Goal: Transaction & Acquisition: Purchase product/service

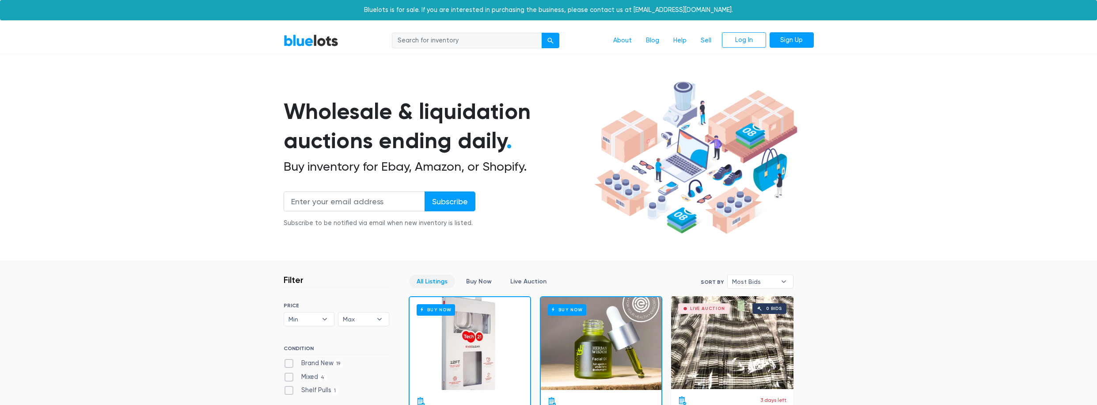
scroll to position [132, 0]
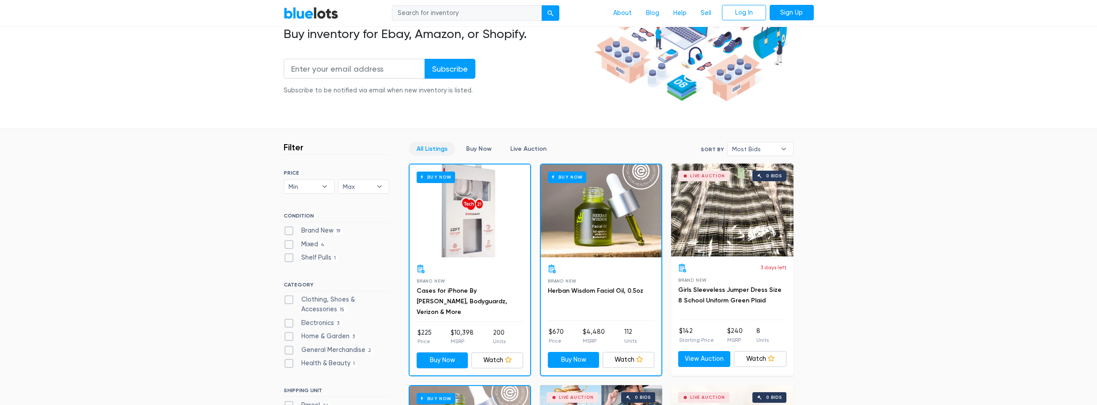
click at [288, 231] on label "Brand New 19" at bounding box center [314, 231] width 60 height 10
click at [288, 231] on New"] "Brand New 19" at bounding box center [287, 229] width 6 height 6
checkbox New"] "true"
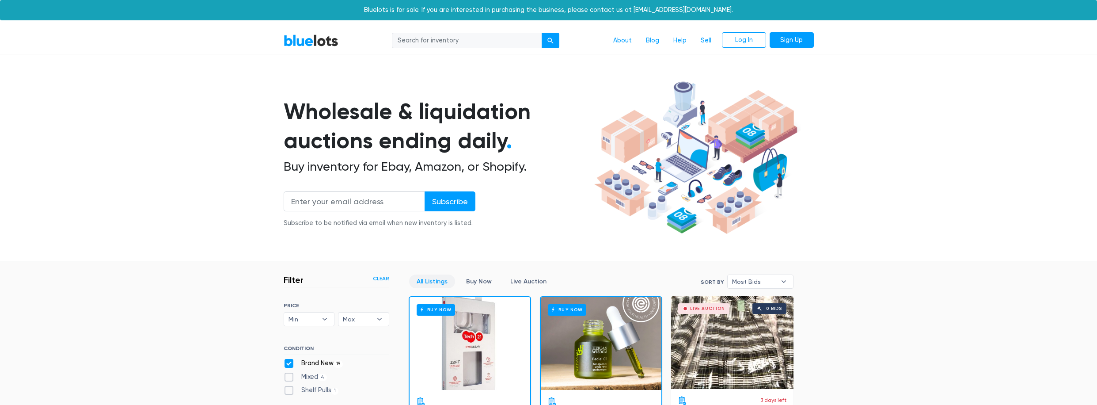
scroll to position [238, 0]
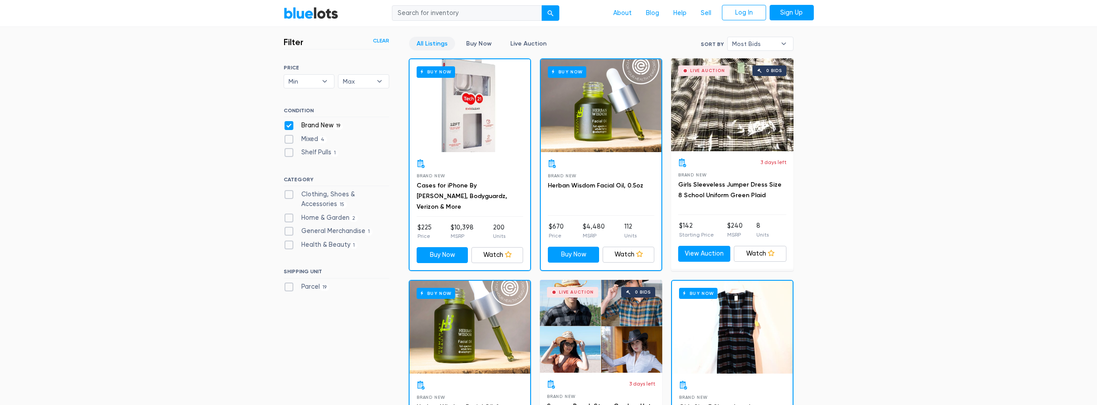
click at [287, 219] on label "Home & Garden 2" at bounding box center [321, 218] width 75 height 10
click at [287, 219] on Garden"] "Home & Garden 2" at bounding box center [287, 216] width 6 height 6
checkbox Garden"] "true"
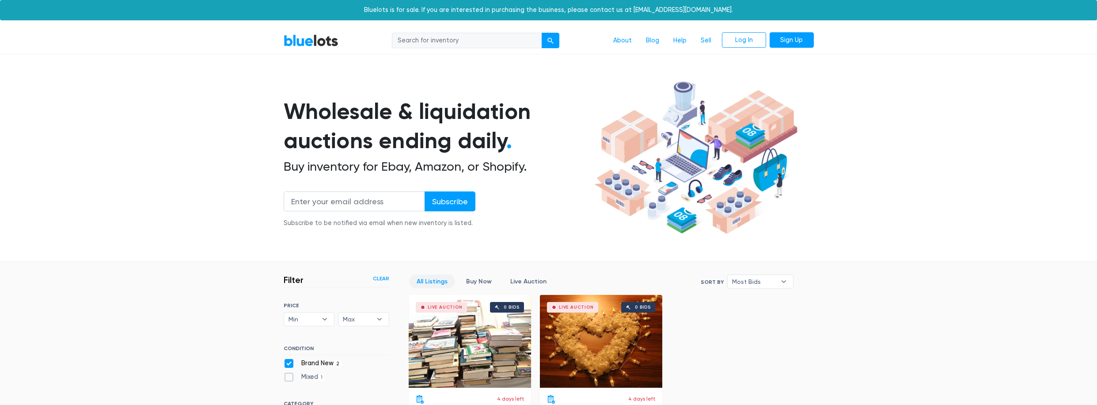
scroll to position [238, 0]
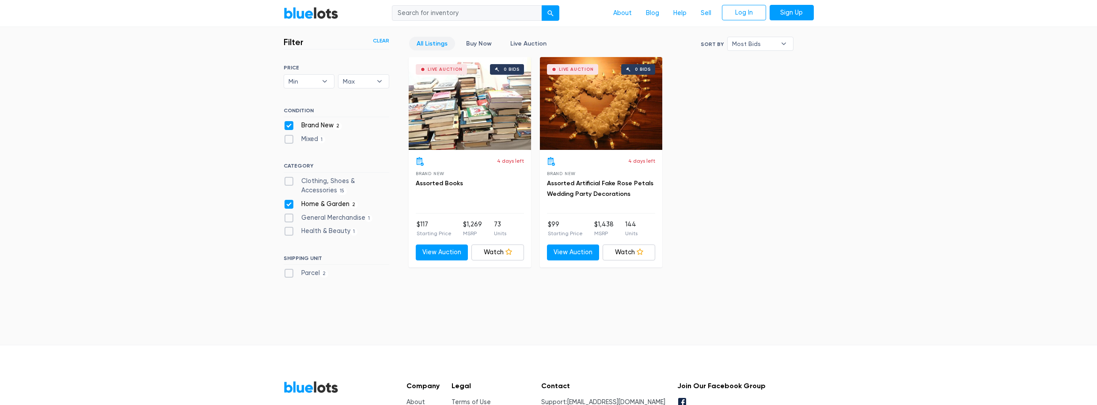
click at [286, 218] on label "General Merchandise 1" at bounding box center [328, 218] width 89 height 10
click at [286, 218] on Merchandise"] "General Merchandise 1" at bounding box center [287, 216] width 6 height 6
checkbox Merchandise"] "true"
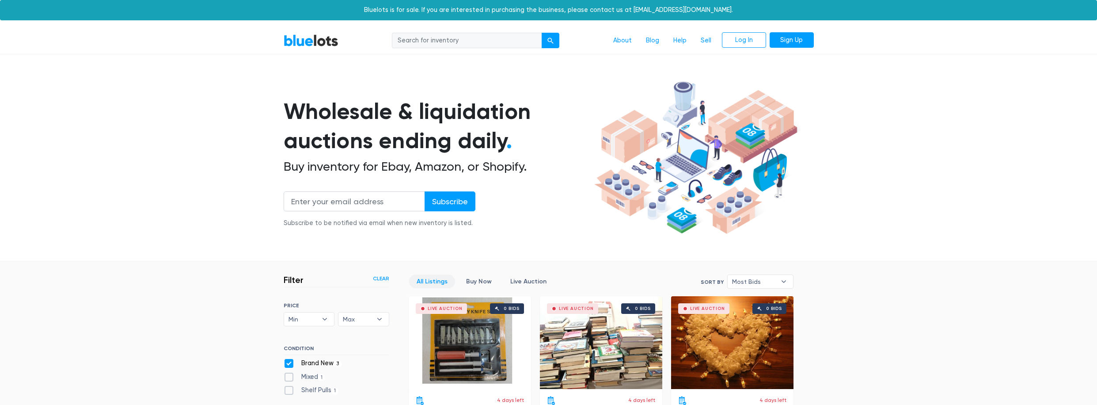
scroll to position [238, 0]
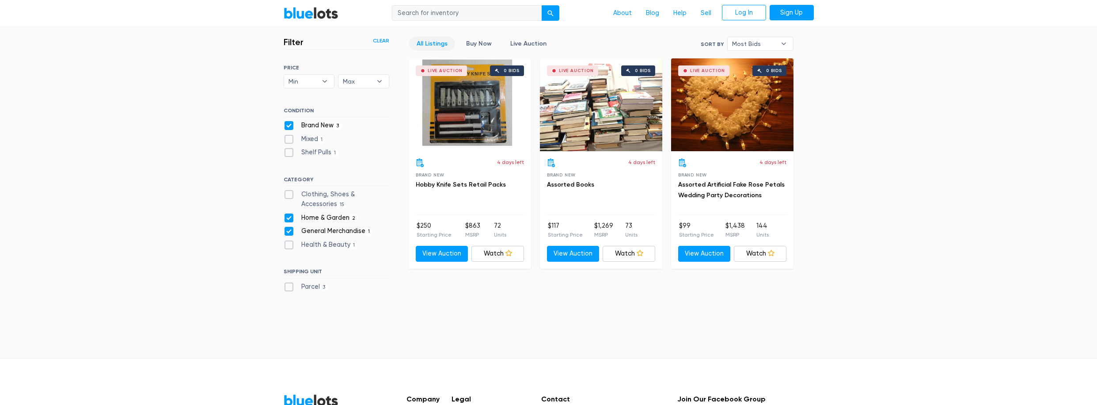
click at [289, 206] on label "Clothing, Shoes & Accessories 15" at bounding box center [337, 198] width 106 height 19
click at [289, 195] on Accessories"] "Clothing, Shoes & Accessories 15" at bounding box center [287, 192] width 6 height 6
checkbox Accessories"] "true"
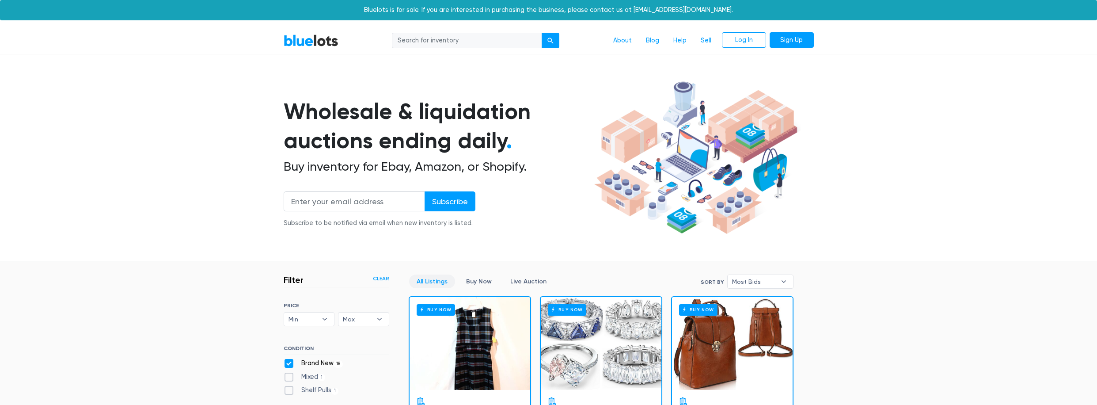
checkbox Garden"] "false"
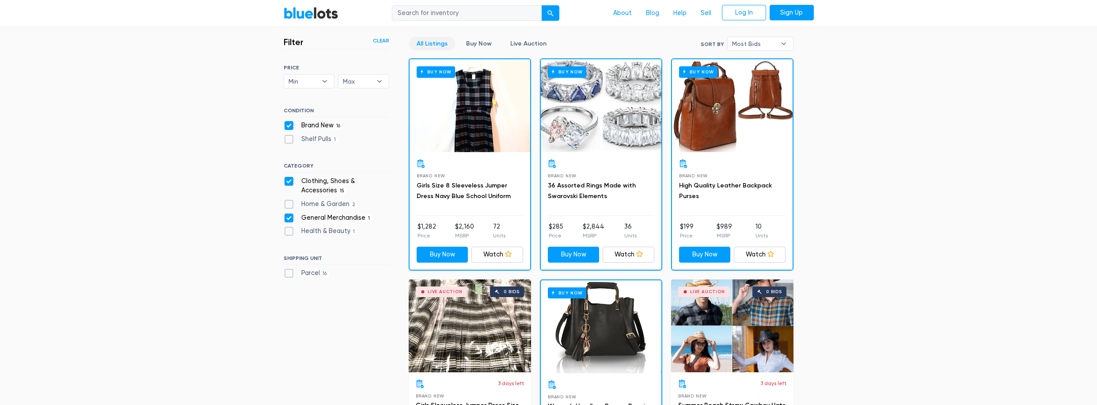
click at [289, 196] on div "Clothing, Shoes & Accessories 15" at bounding box center [337, 187] width 106 height 23
click at [287, 179] on label "Clothing, Shoes & Accessories 15" at bounding box center [337, 185] width 106 height 19
click at [287, 179] on Accessories"] "Clothing, Shoes & Accessories 15" at bounding box center [287, 179] width 6 height 6
checkbox Accessories"] "false"
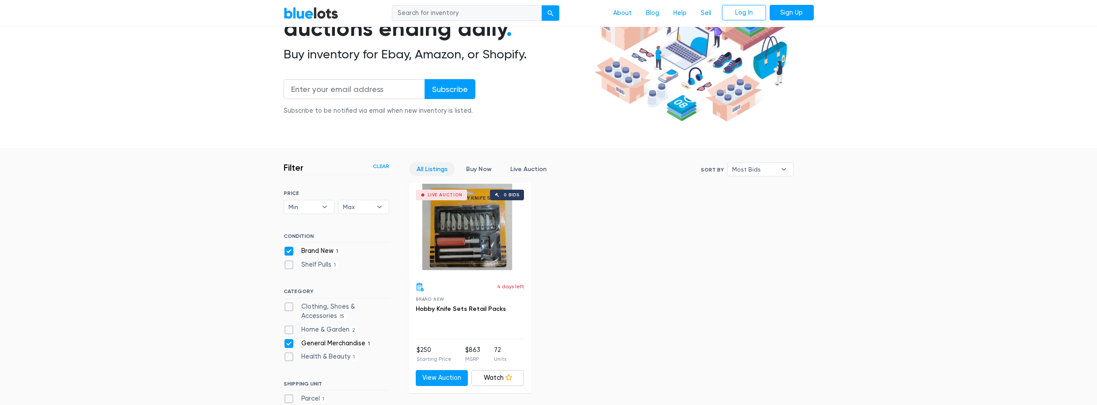
scroll to position [61, 0]
